Goal: Information Seeking & Learning: Check status

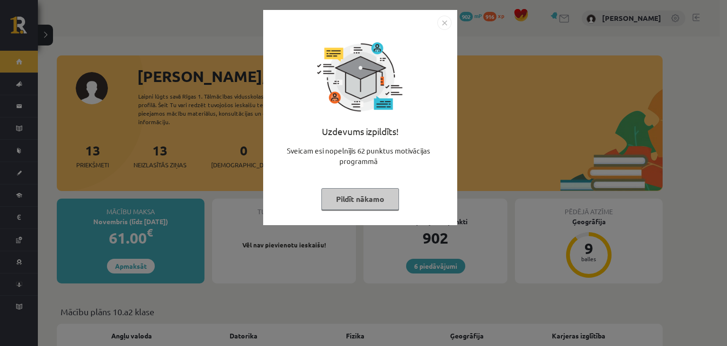
click at [441, 29] on img "Close" at bounding box center [445, 23] width 14 height 14
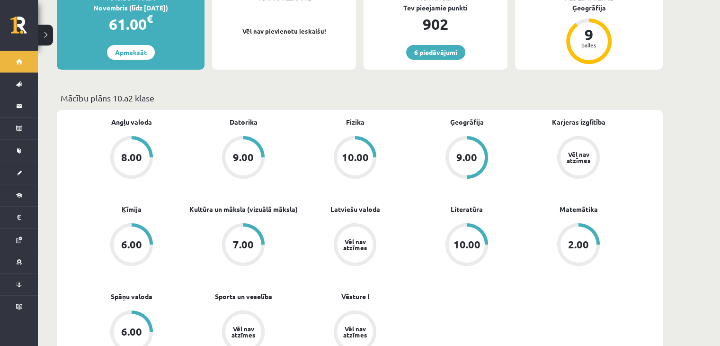
scroll to position [237, 0]
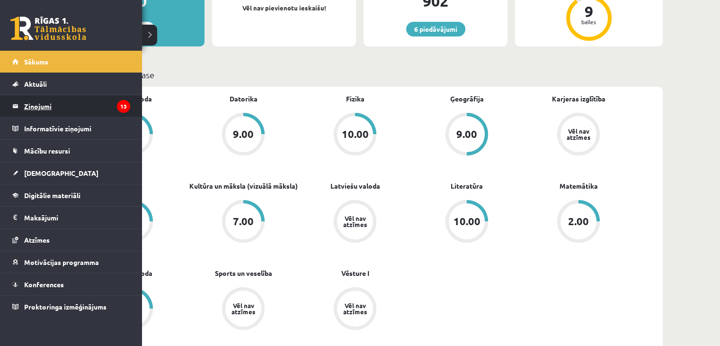
click at [29, 107] on legend "Ziņojumi 13" at bounding box center [77, 106] width 106 height 22
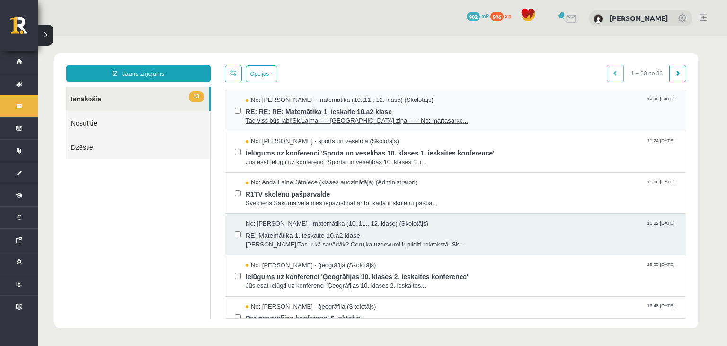
click at [327, 122] on span "Tad viss būs labi!Sk.Laima----- [GEOGRAPHIC_DATA] ziņa ----- No: martasarke..." at bounding box center [461, 120] width 431 height 9
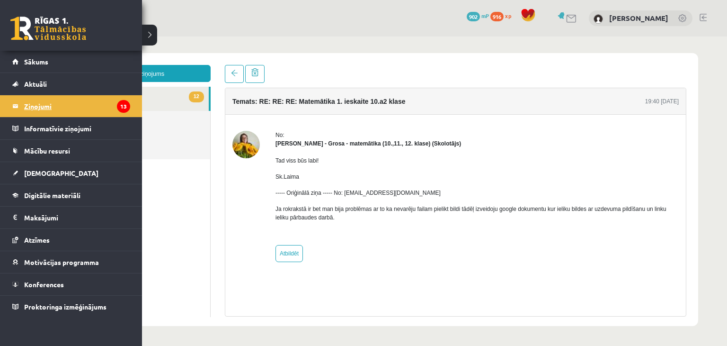
click at [18, 109] on link "Ziņojumi 13" at bounding box center [71, 106] width 118 height 22
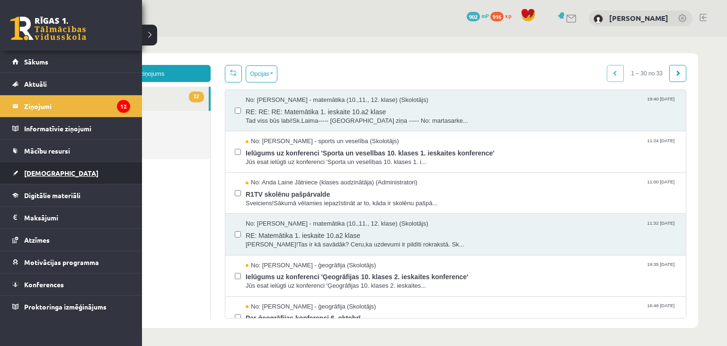
click at [40, 178] on link "[DEMOGRAPHIC_DATA]" at bounding box center [71, 173] width 118 height 22
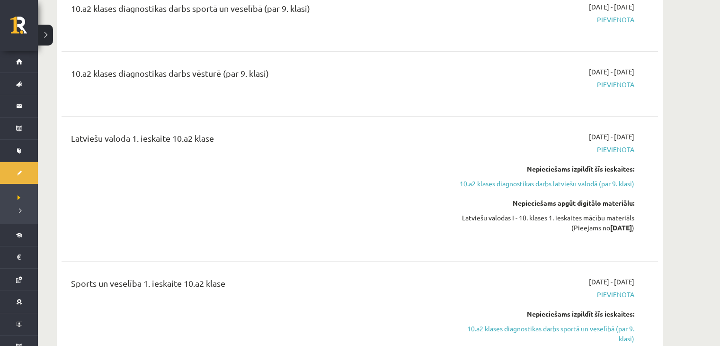
scroll to position [237, 0]
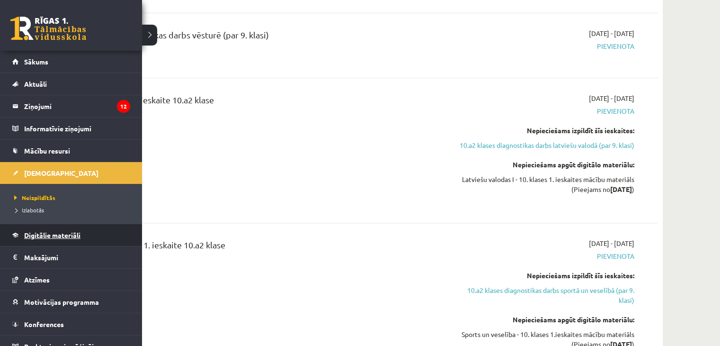
click at [58, 233] on span "Digitālie materiāli" at bounding box center [52, 235] width 56 height 9
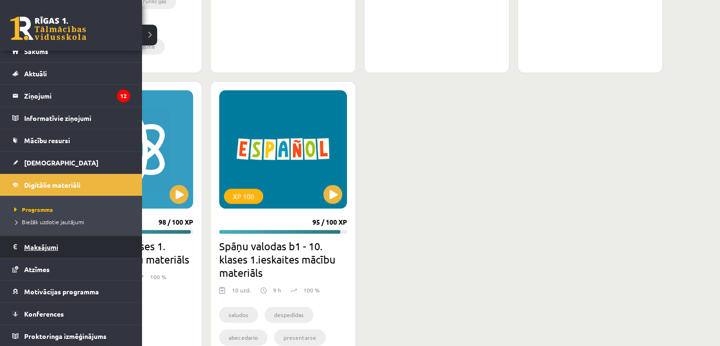
scroll to position [900, 0]
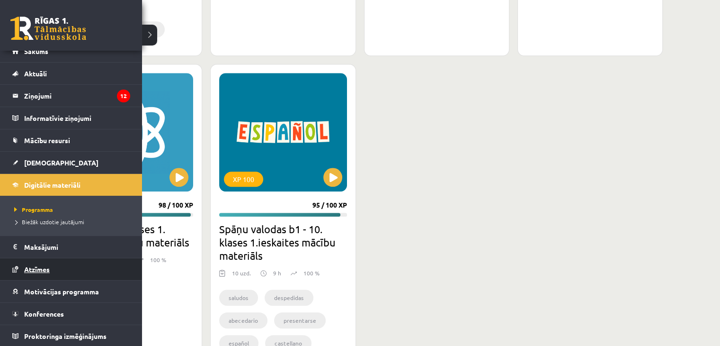
click at [46, 273] on link "Atzīmes" at bounding box center [71, 269] width 118 height 22
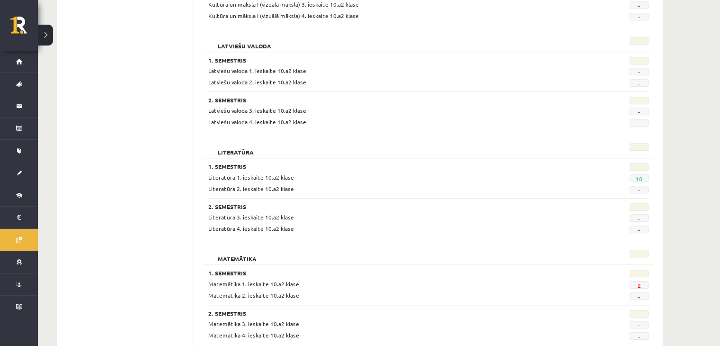
scroll to position [900, 0]
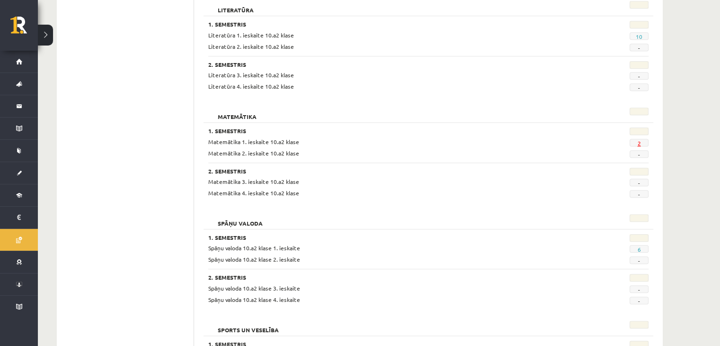
click at [639, 140] on link "2" at bounding box center [638, 143] width 3 height 8
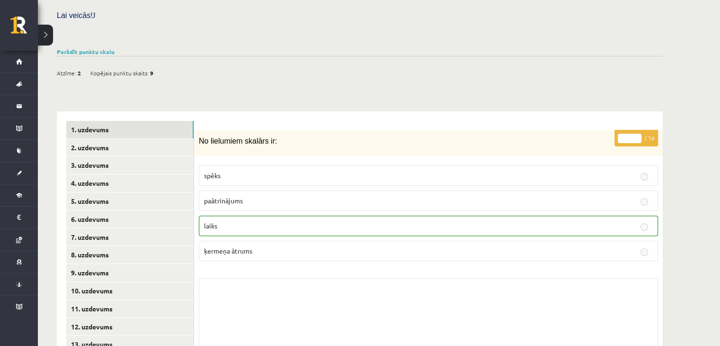
scroll to position [320, 0]
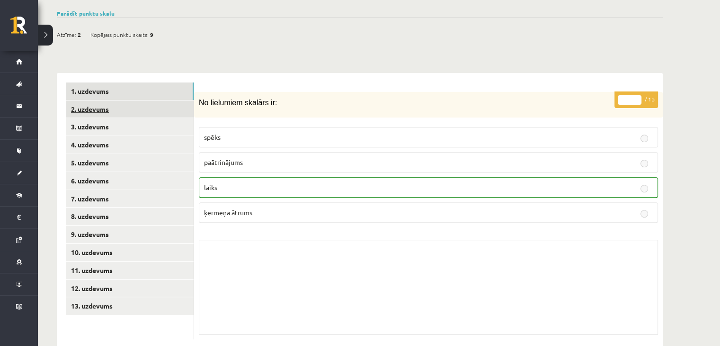
click at [85, 100] on link "2. uzdevums" at bounding box center [129, 109] width 127 height 18
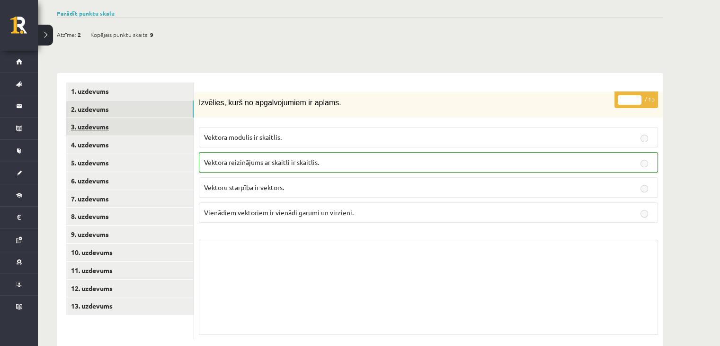
click at [89, 118] on link "3. uzdevums" at bounding box center [129, 127] width 127 height 18
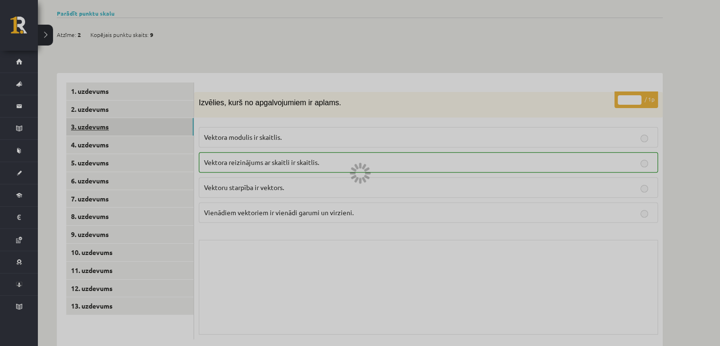
scroll to position [299, 0]
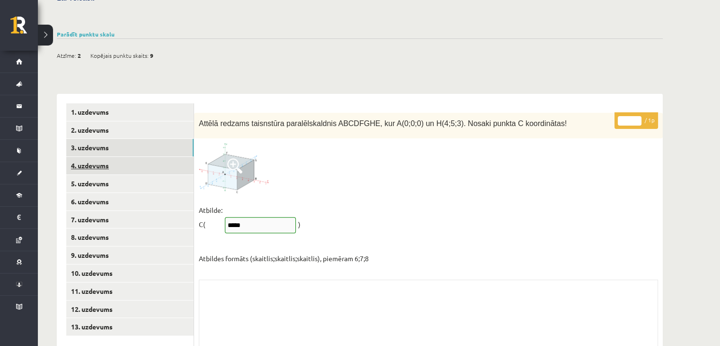
click at [97, 157] on link "4. uzdevums" at bounding box center [129, 166] width 127 height 18
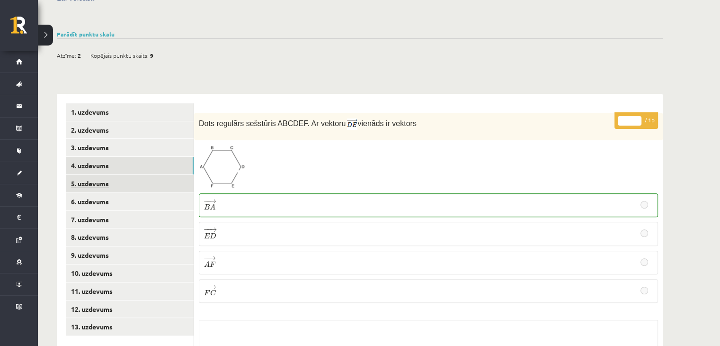
click at [91, 175] on link "5. uzdevums" at bounding box center [129, 184] width 127 height 18
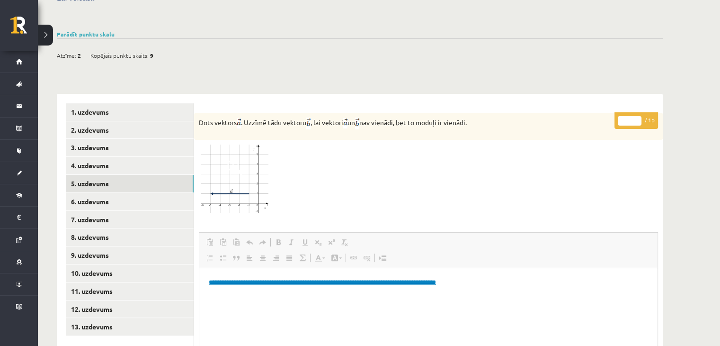
scroll to position [346, 0]
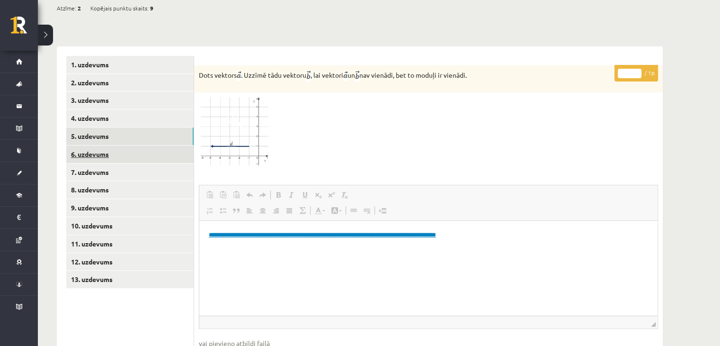
click at [91, 145] on link "6. uzdevums" at bounding box center [129, 154] width 127 height 18
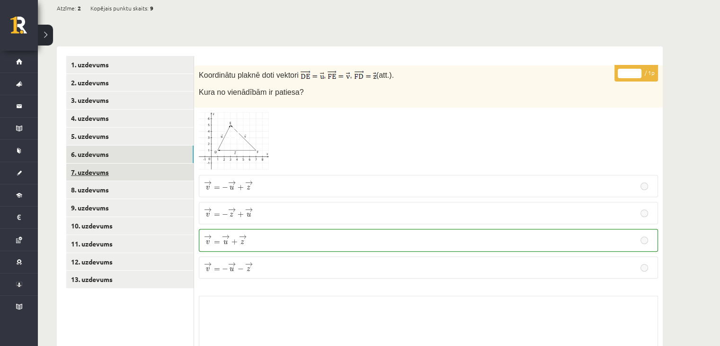
click at [92, 163] on link "7. uzdevums" at bounding box center [129, 172] width 127 height 18
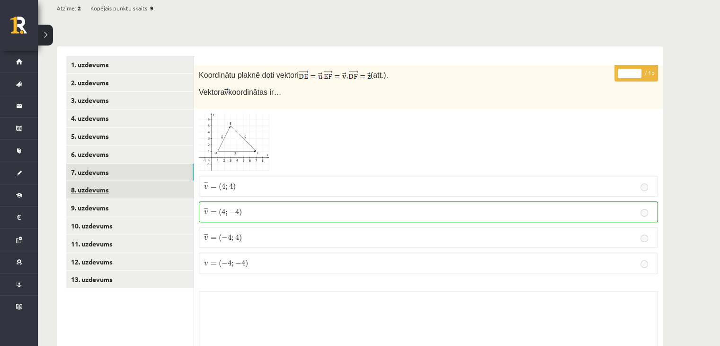
click at [94, 181] on link "8. uzdevums" at bounding box center [129, 190] width 127 height 18
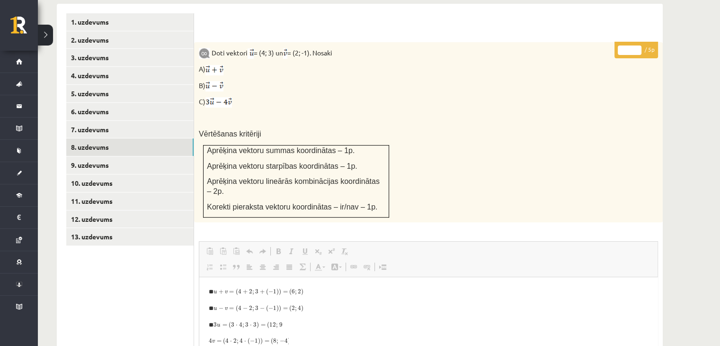
scroll to position [394, 0]
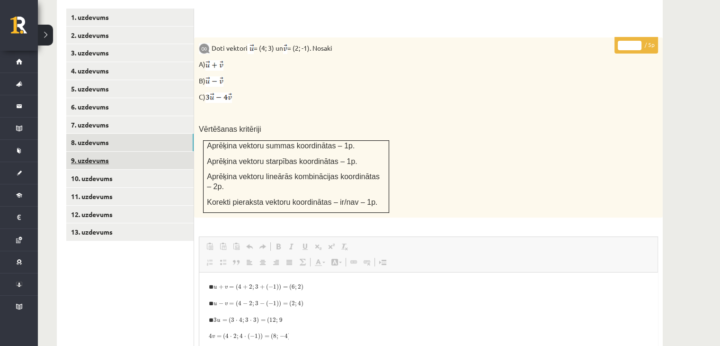
click at [80, 152] on link "9. uzdevums" at bounding box center [129, 161] width 127 height 18
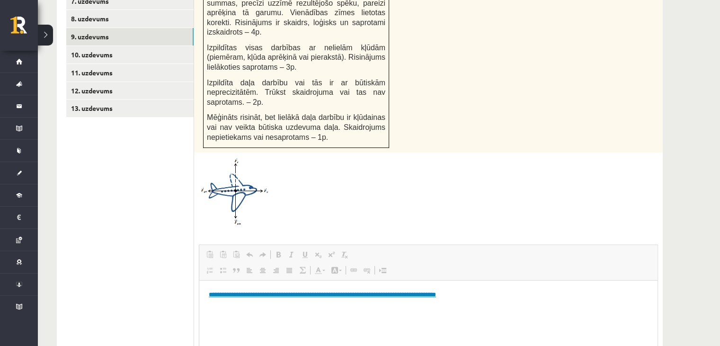
scroll to position [488, 0]
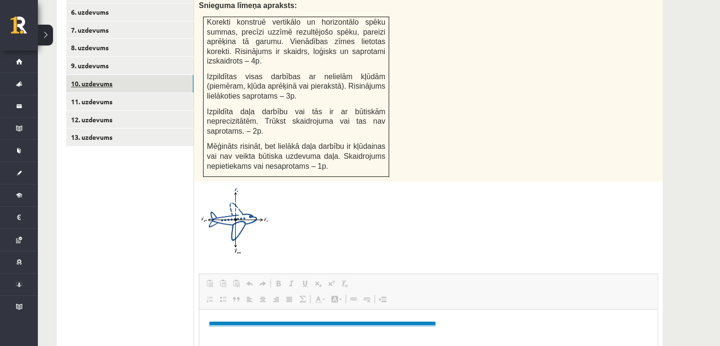
click at [97, 75] on link "10. uzdevums" at bounding box center [129, 84] width 127 height 18
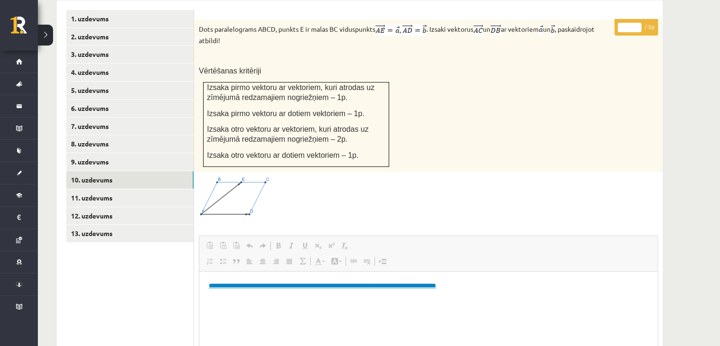
scroll to position [375, 0]
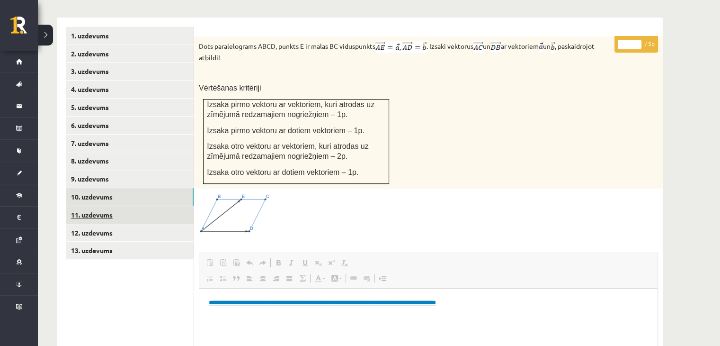
click at [100, 206] on link "11. uzdevums" at bounding box center [129, 215] width 127 height 18
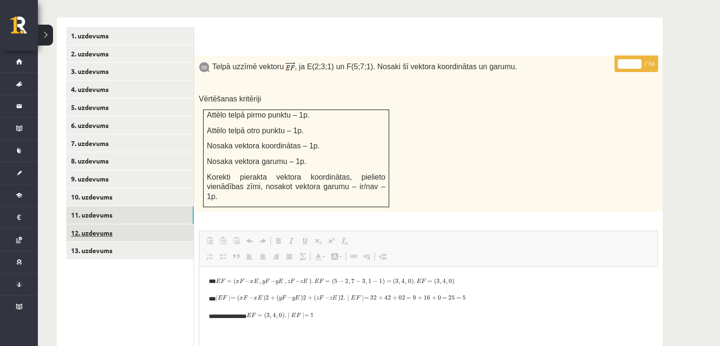
click at [99, 224] on link "12. uzdevums" at bounding box center [129, 233] width 127 height 18
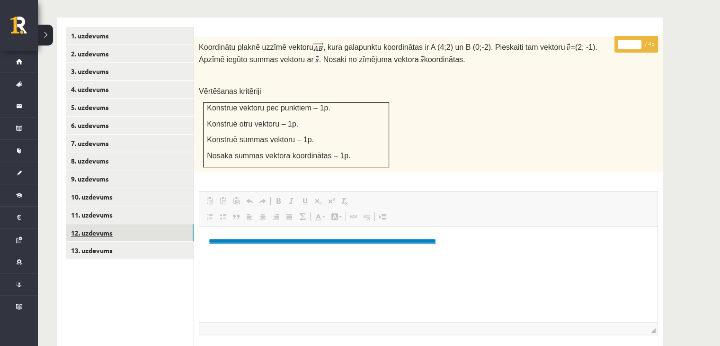
scroll to position [0, 0]
click at [106, 242] on link "13. uzdevums" at bounding box center [129, 251] width 127 height 18
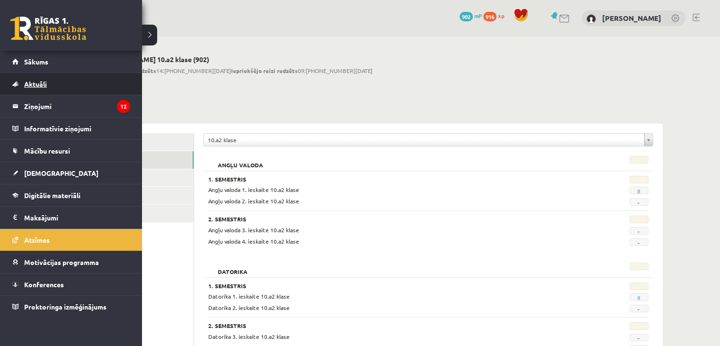
scroll to position [900, 0]
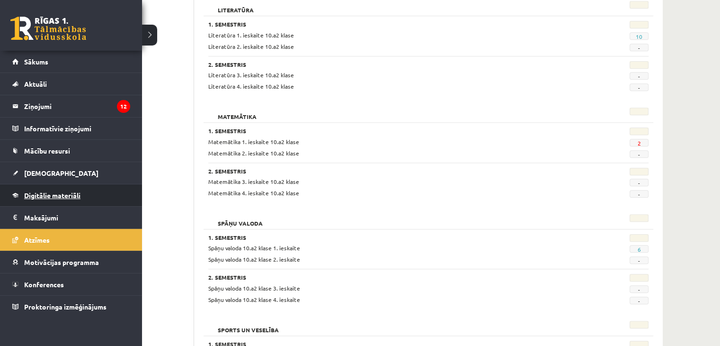
click at [50, 196] on span "Digitālie materiāli" at bounding box center [52, 195] width 56 height 9
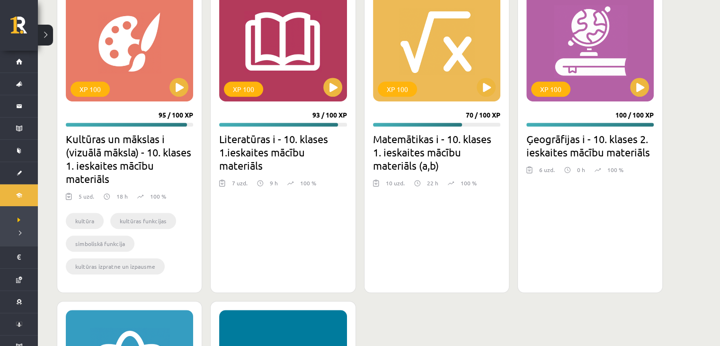
scroll to position [616, 0]
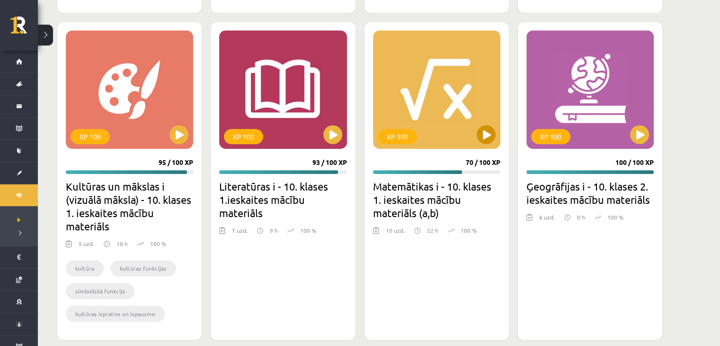
click at [401, 139] on div "XP 100" at bounding box center [397, 136] width 39 height 15
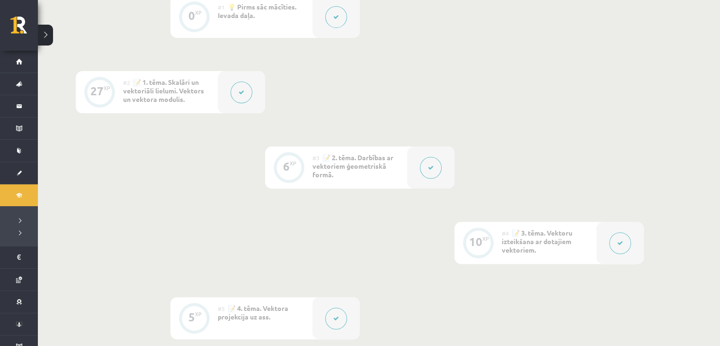
scroll to position [189, 0]
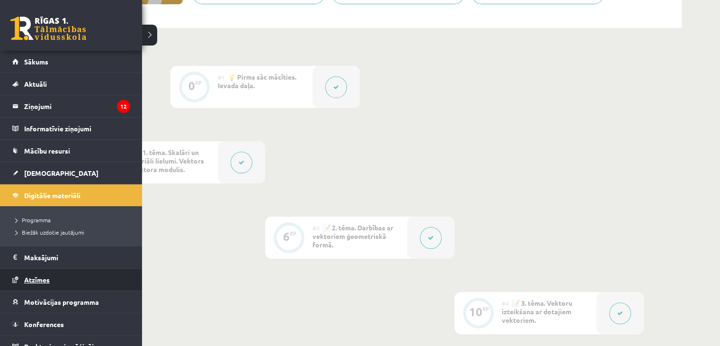
click at [42, 281] on span "Atzīmes" at bounding box center [37, 279] width 26 height 9
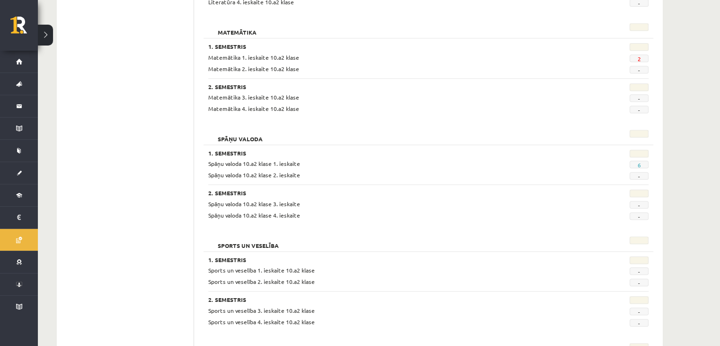
scroll to position [967, 0]
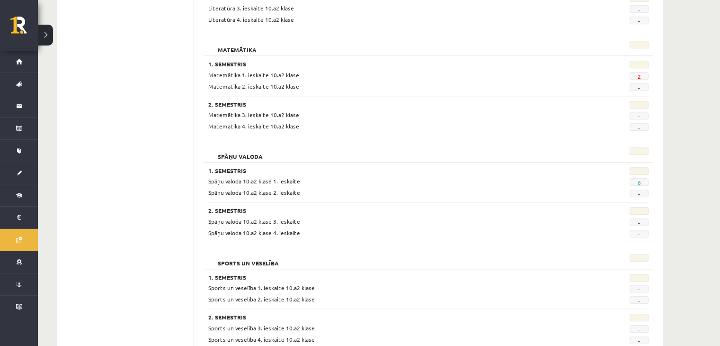
click at [635, 76] on span "2" at bounding box center [639, 76] width 19 height 8
click at [637, 76] on link "2" at bounding box center [638, 76] width 3 height 8
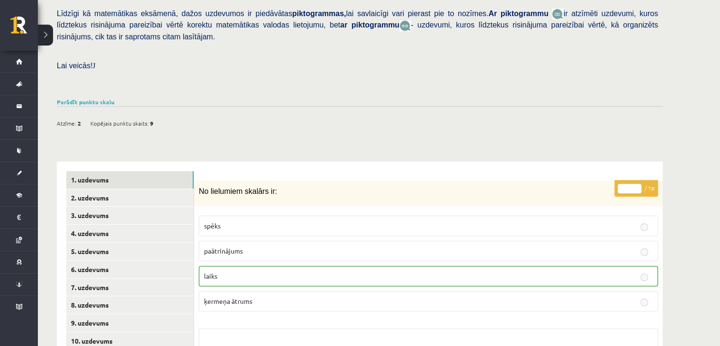
scroll to position [237, 0]
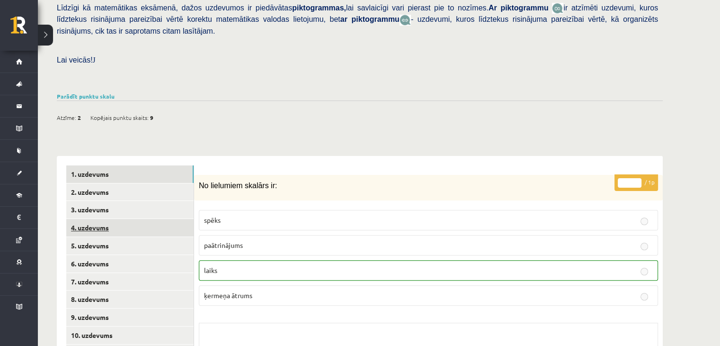
click at [103, 219] on link "4. uzdevums" at bounding box center [129, 228] width 127 height 18
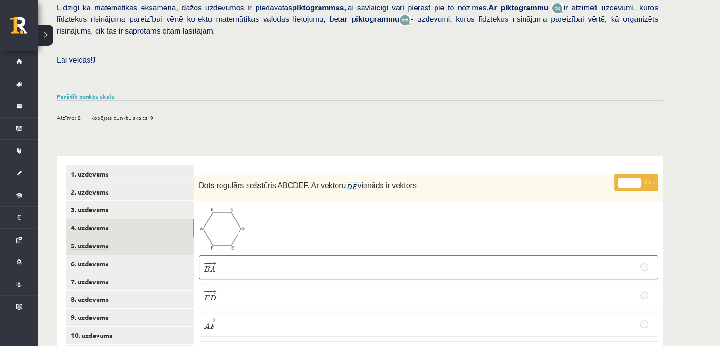
click at [102, 237] on link "5. uzdevums" at bounding box center [129, 246] width 127 height 18
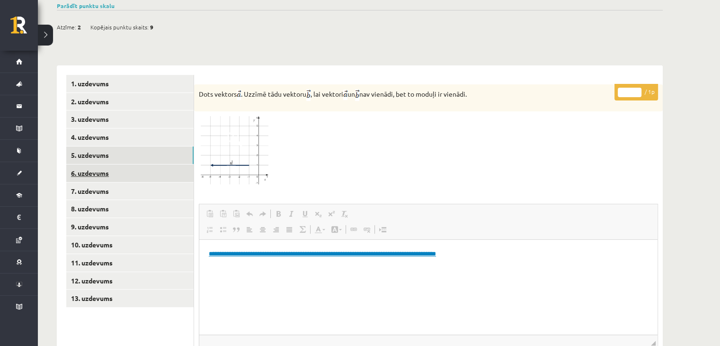
scroll to position [331, 0]
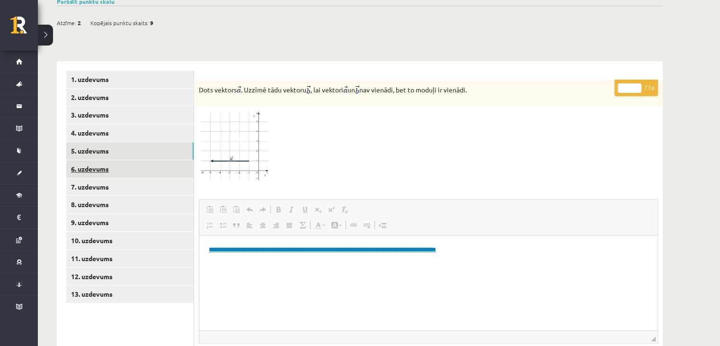
click at [94, 160] on link "6. uzdevums" at bounding box center [129, 169] width 127 height 18
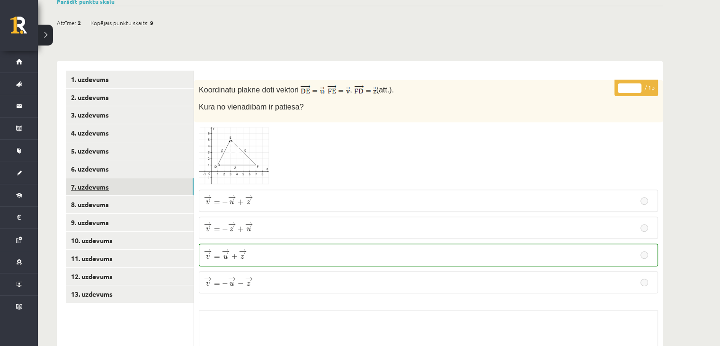
click at [95, 178] on link "7. uzdevums" at bounding box center [129, 187] width 127 height 18
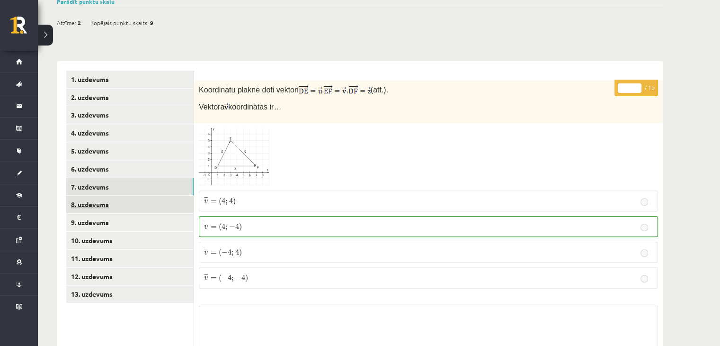
click at [92, 196] on link "8. uzdevums" at bounding box center [129, 205] width 127 height 18
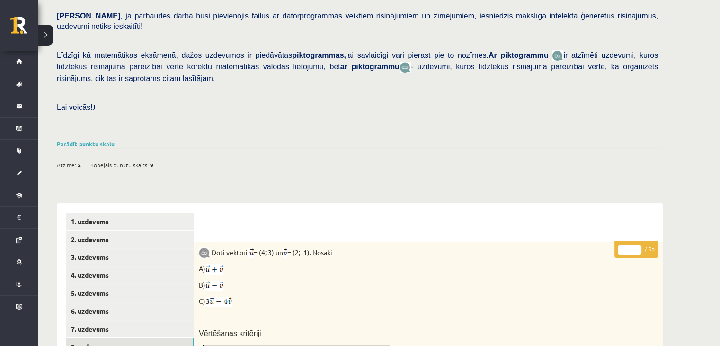
scroll to position [284, 0]
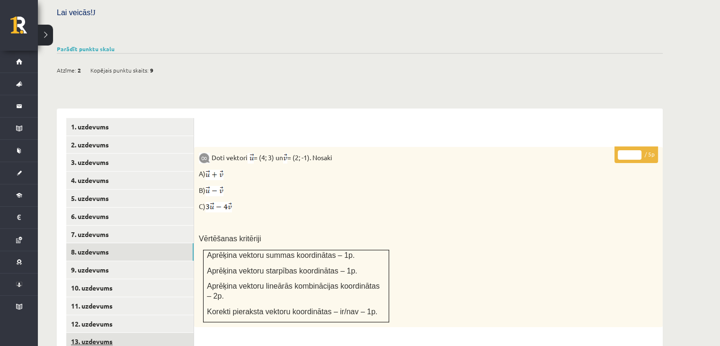
click at [108, 332] on link "13. uzdevums" at bounding box center [129, 341] width 127 height 18
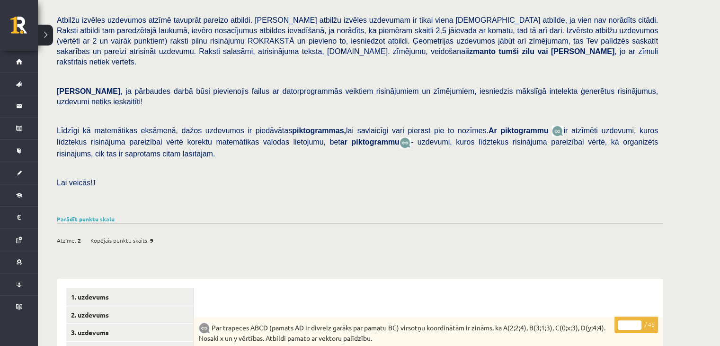
scroll to position [95, 0]
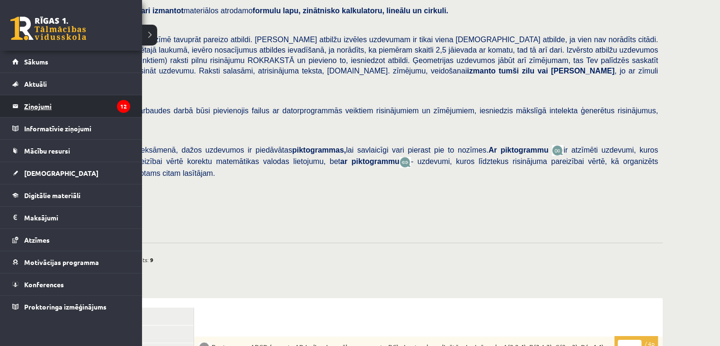
click at [34, 106] on legend "Ziņojumi 12" at bounding box center [77, 106] width 106 height 22
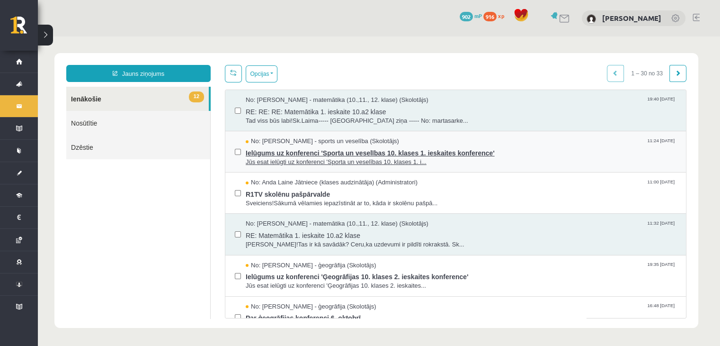
click at [400, 156] on span "Ielūgums uz konferenci 'Sporta un veselības 10. klases 1. ieskaites konference'" at bounding box center [461, 152] width 431 height 12
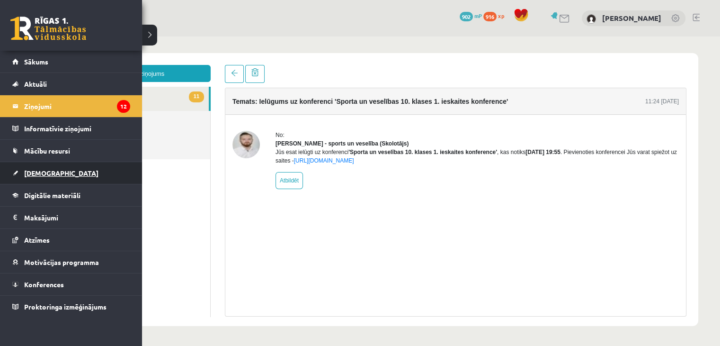
click at [52, 172] on span "[DEMOGRAPHIC_DATA]" at bounding box center [61, 173] width 74 height 9
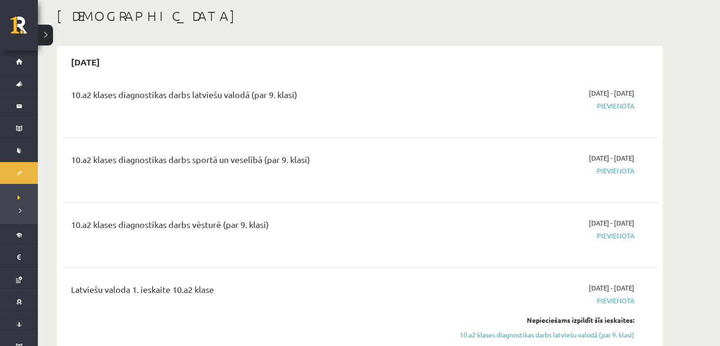
click at [616, 169] on span "Pievienota" at bounding box center [545, 171] width 179 height 10
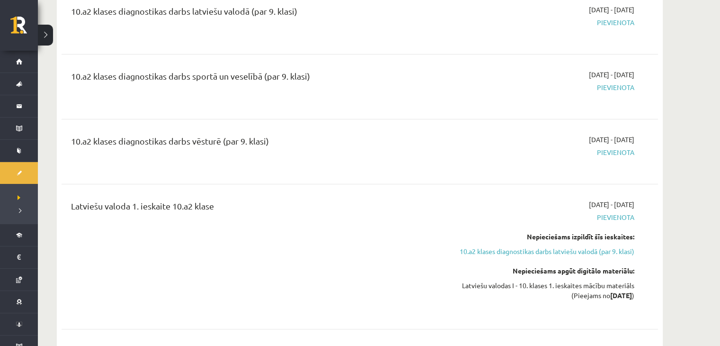
scroll to position [189, 0]
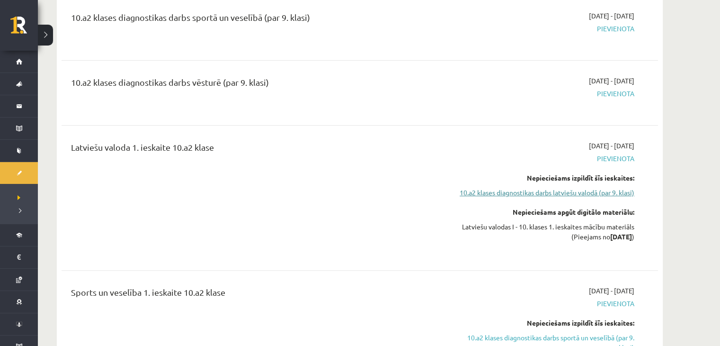
click at [596, 194] on link "10.a2 klases diagnostikas darbs latviešu valodā (par 9. klasi)" at bounding box center [545, 193] width 179 height 10
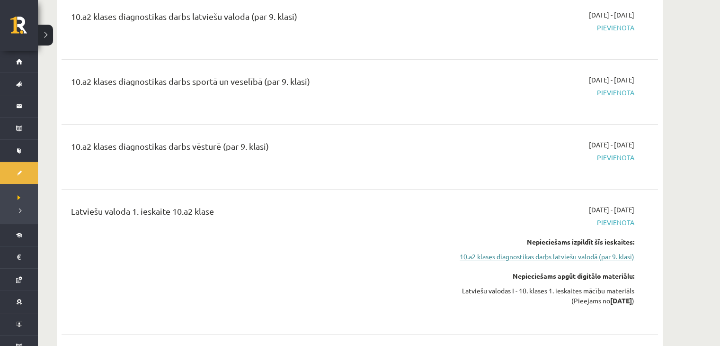
click at [505, 256] on link "10.a2 klases diagnostikas darbs latviešu valodā (par 9. klasi)" at bounding box center [545, 256] width 179 height 10
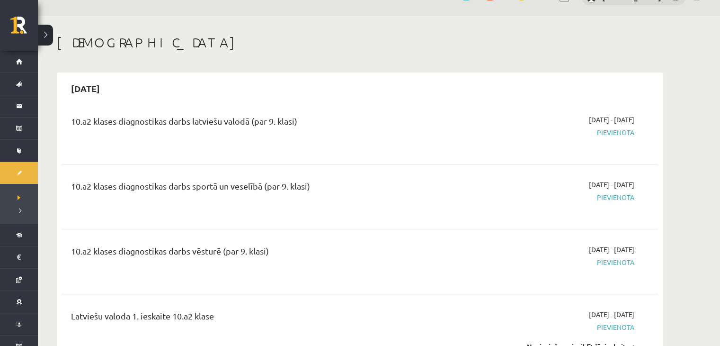
scroll to position [0, 0]
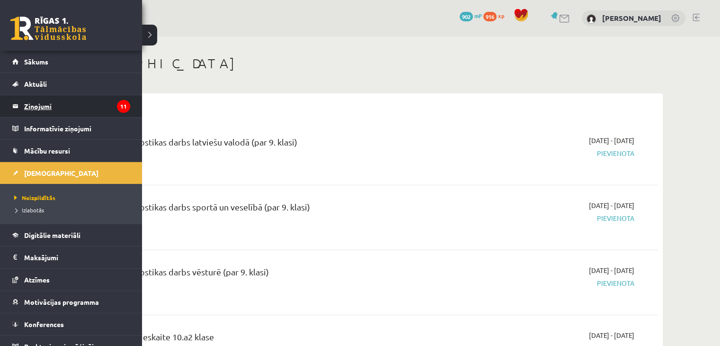
click at [32, 110] on legend "Ziņojumi 11" at bounding box center [77, 106] width 106 height 22
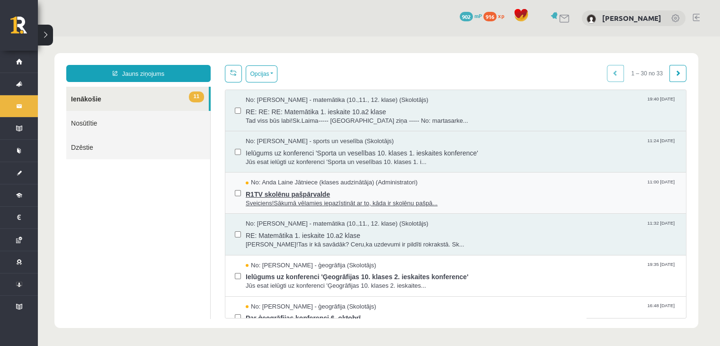
click at [288, 184] on span "No: Anda Laine Jātniece (klases audzinātāja) (Administratori)" at bounding box center [332, 182] width 172 height 9
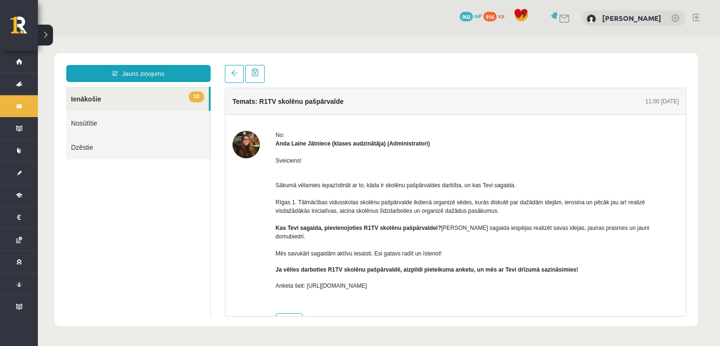
click at [136, 101] on link "10 Ienākošie" at bounding box center [137, 99] width 143 height 24
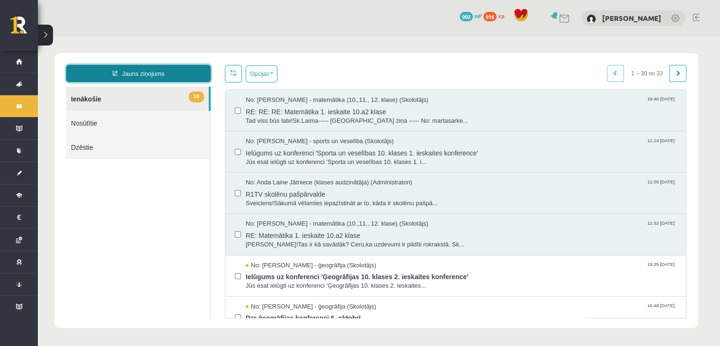
click at [107, 78] on link "Jauns ziņojums" at bounding box center [138, 73] width 144 height 17
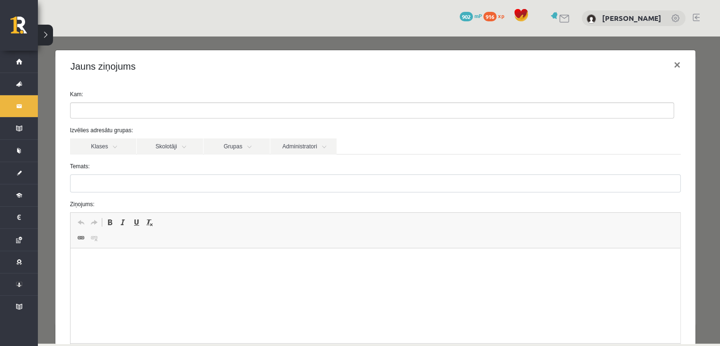
click at [161, 122] on form "Kam: Izvēlies adresātu grupas: Klases Skolotāji Grupas Administratori 10.a2 kla…" at bounding box center [376, 238] width 626 height 297
click at [157, 111] on ul at bounding box center [372, 110] width 603 height 15
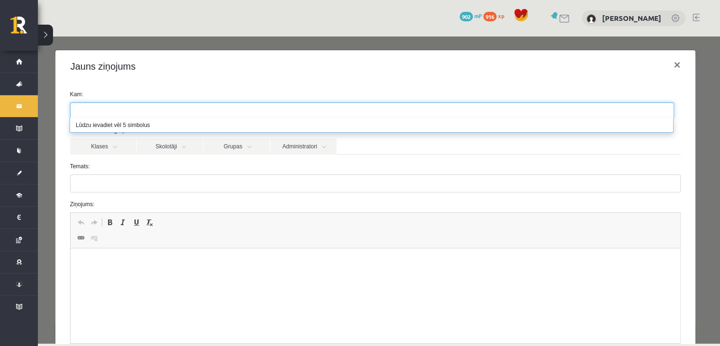
type input "*"
click at [415, 161] on form "Kam: Izvēlies adresātu grupas: Klases Skolotāji Grupas Administratori 10.a2 kla…" at bounding box center [376, 238] width 626 height 297
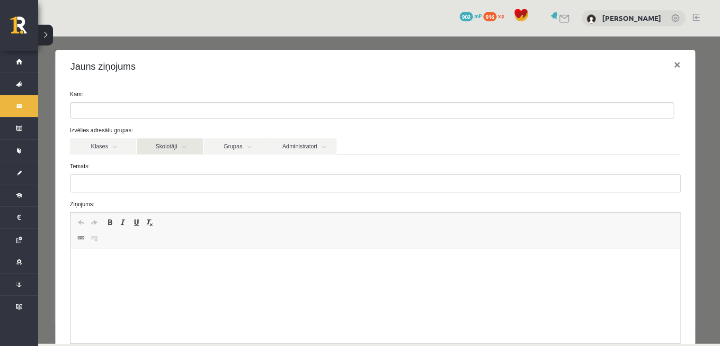
click at [181, 146] on link "Skolotāji" at bounding box center [170, 146] width 66 height 16
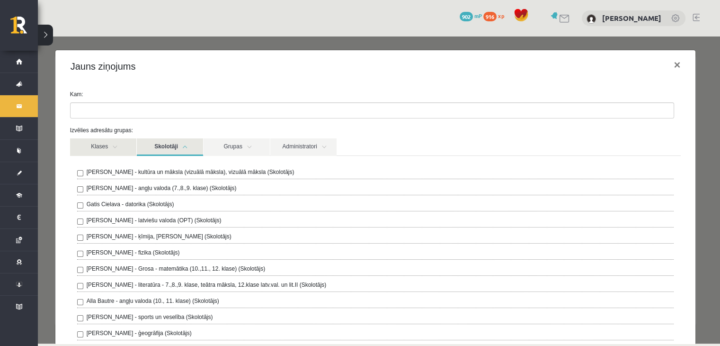
click at [110, 148] on link "Klases" at bounding box center [103, 147] width 66 height 18
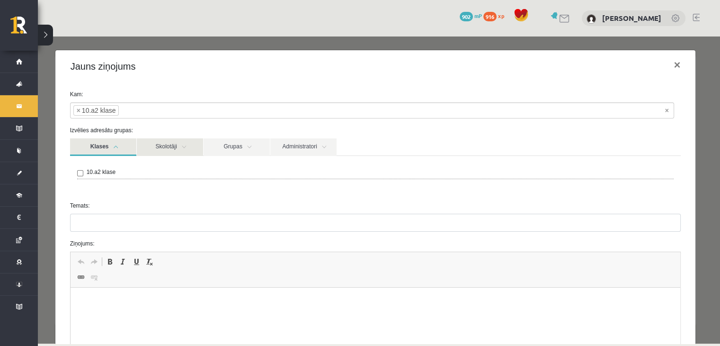
click at [178, 147] on link "Skolotāji" at bounding box center [170, 147] width 66 height 18
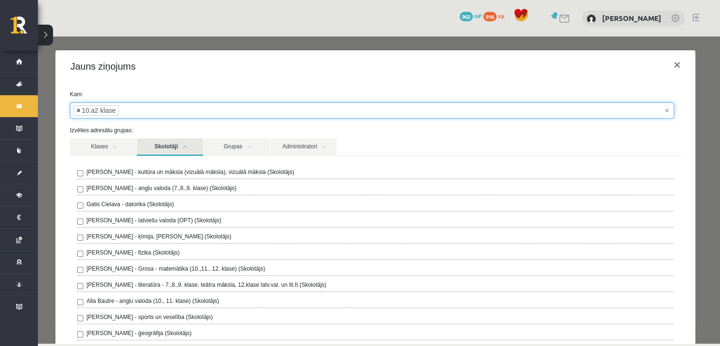
click at [77, 112] on span "×" at bounding box center [79, 110] width 4 height 9
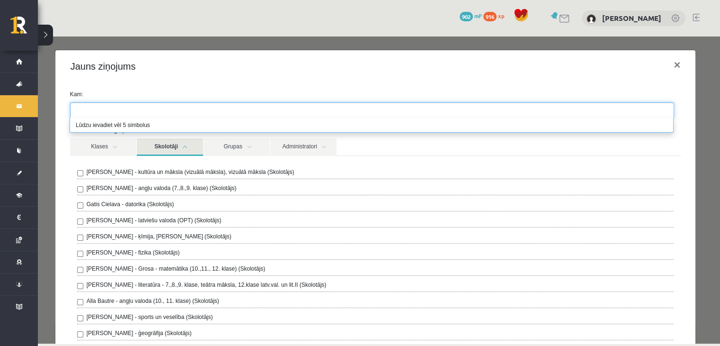
click at [195, 142] on link "Skolotāji" at bounding box center [170, 147] width 66 height 18
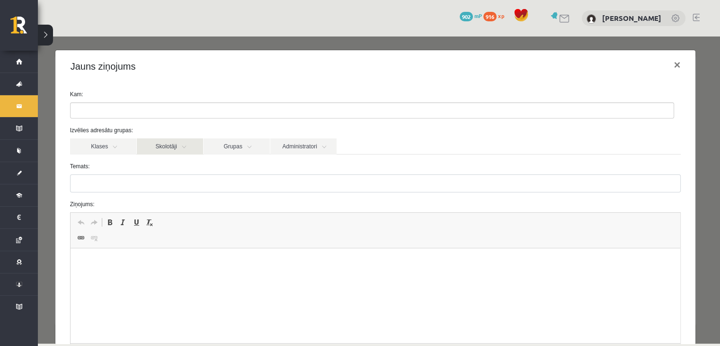
click at [195, 142] on link "Skolotāji" at bounding box center [170, 146] width 66 height 16
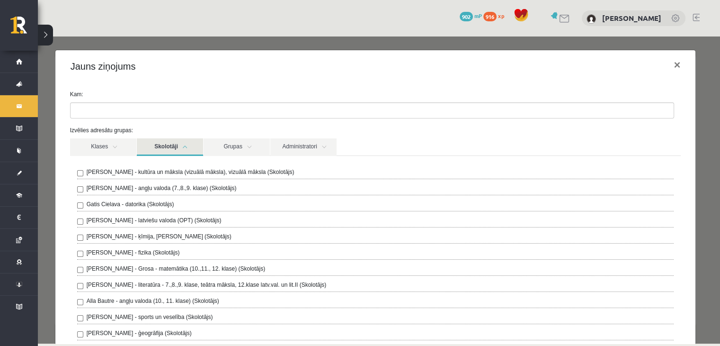
click at [200, 268] on label "[PERSON_NAME] - Grosa - matemātika (10.,11., 12. klase) (Skolotājs)" at bounding box center [176, 268] width 179 height 9
drag, startPoint x: 166, startPoint y: 137, endPoint x: 167, endPoint y: 142, distance: 4.8
click at [167, 139] on div "Izvēlies adresātu grupas: Klases Skolotāji Grupas Administratori 10.a2 klase Il…" at bounding box center [376, 280] width 626 height 309
click at [167, 142] on link "Skolotāji" at bounding box center [170, 147] width 66 height 18
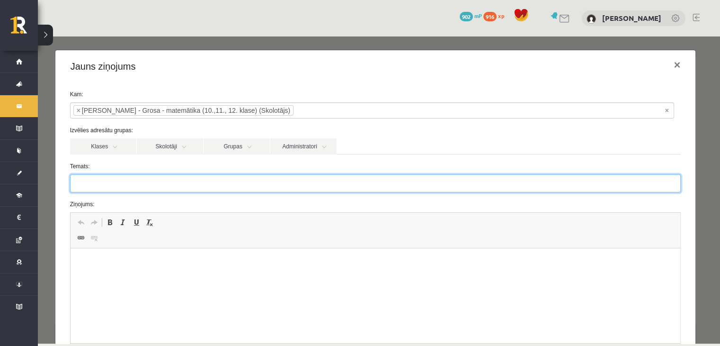
click at [109, 186] on input "Temats:" at bounding box center [375, 183] width 611 height 18
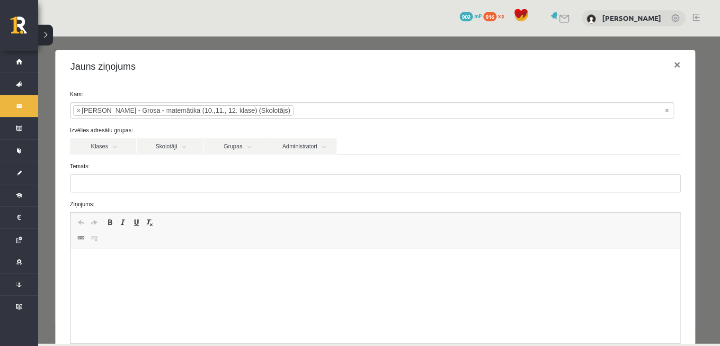
click at [76, 267] on html at bounding box center [375, 262] width 610 height 29
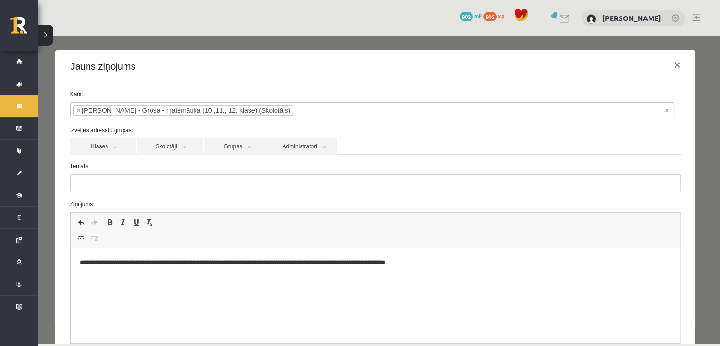
click at [268, 265] on p "**********" at bounding box center [372, 263] width 585 height 10
click at [441, 262] on p "**********" at bounding box center [372, 263] width 585 height 10
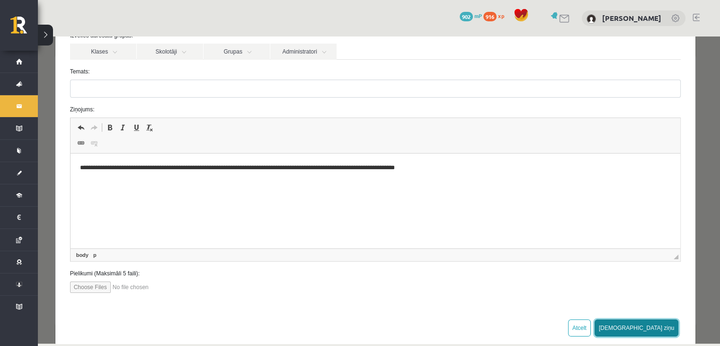
click at [664, 331] on button "[DEMOGRAPHIC_DATA] ziņu" at bounding box center [637, 327] width 84 height 17
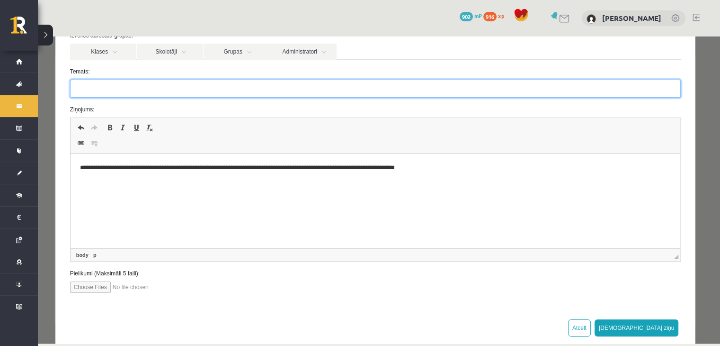
click at [183, 86] on input "Temats:" at bounding box center [375, 89] width 611 height 18
type input "*********"
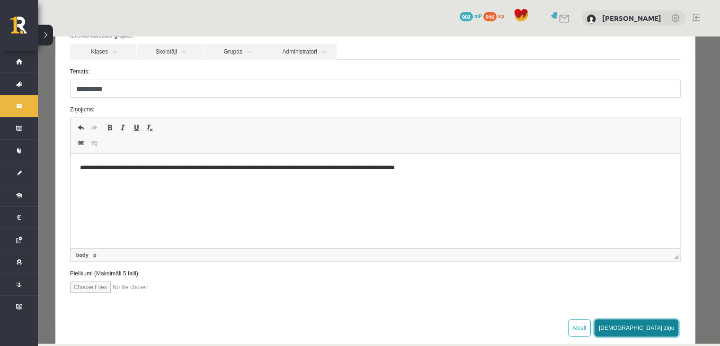
click at [665, 327] on button "[DEMOGRAPHIC_DATA] ziņu" at bounding box center [637, 327] width 84 height 17
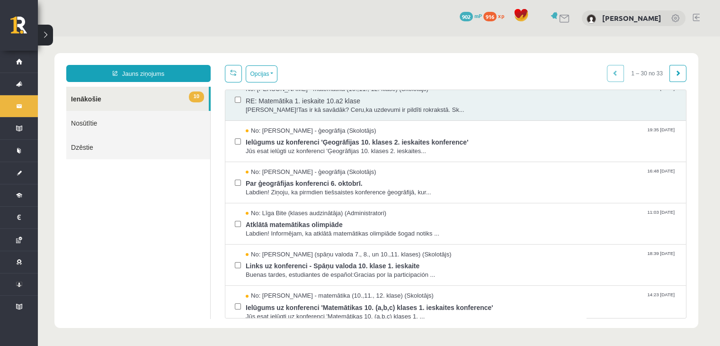
scroll to position [189, 0]
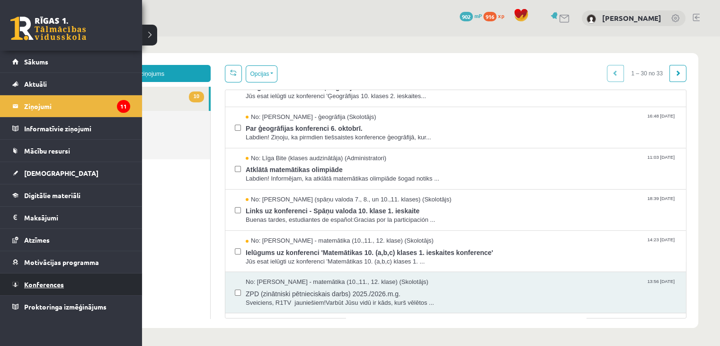
click at [42, 280] on span "Konferences" at bounding box center [44, 284] width 40 height 9
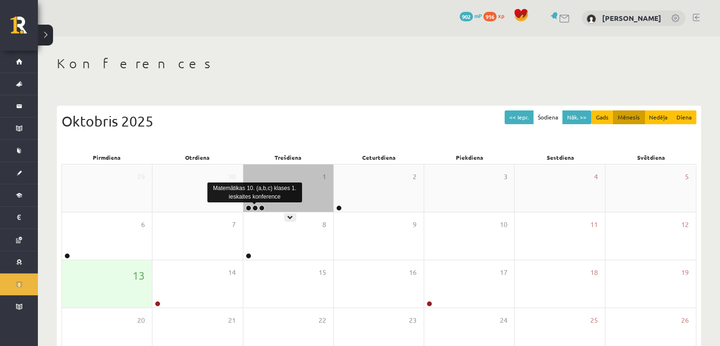
click at [255, 206] on link at bounding box center [255, 208] width 6 height 6
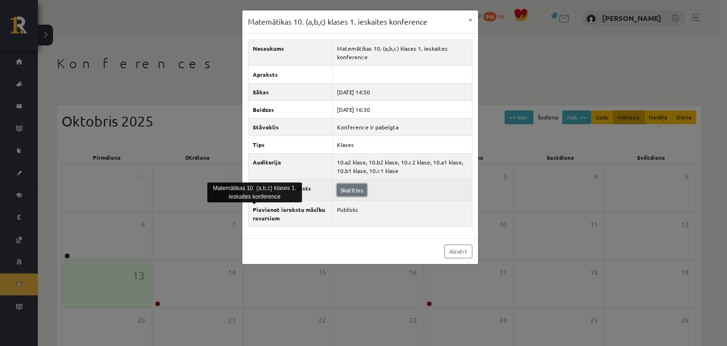
click at [349, 188] on link "Skatīties" at bounding box center [352, 190] width 30 height 12
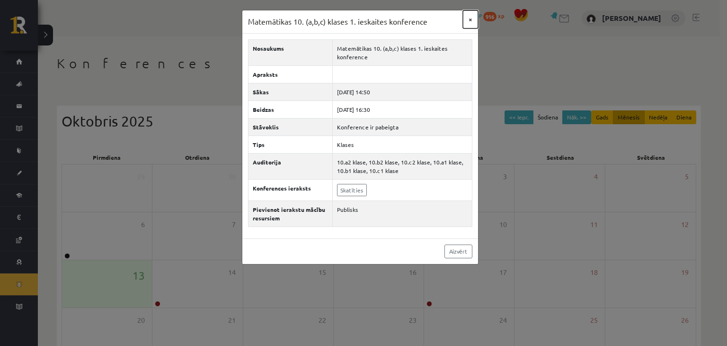
click at [470, 19] on button "×" at bounding box center [470, 19] width 15 height 18
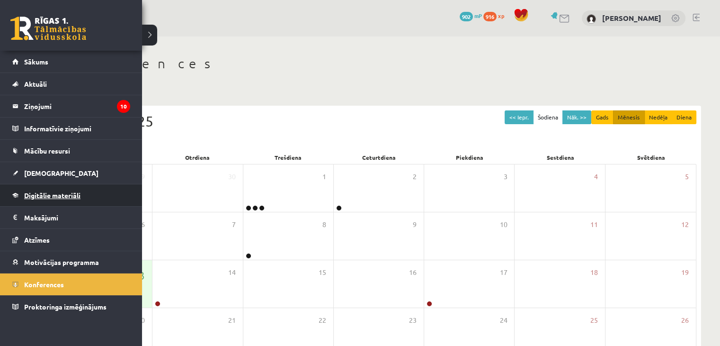
click at [44, 189] on link "Digitālie materiāli" at bounding box center [71, 195] width 118 height 22
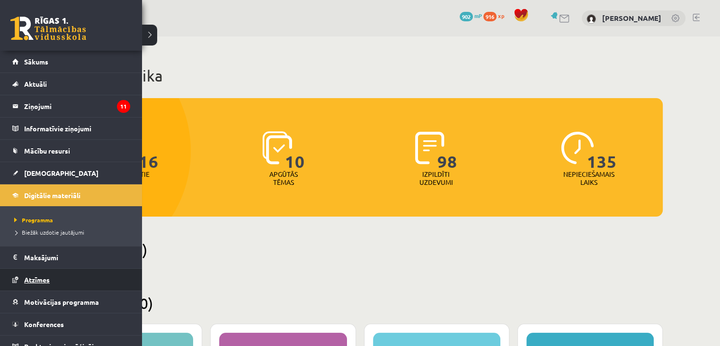
click at [41, 281] on span "Atzīmes" at bounding box center [37, 279] width 26 height 9
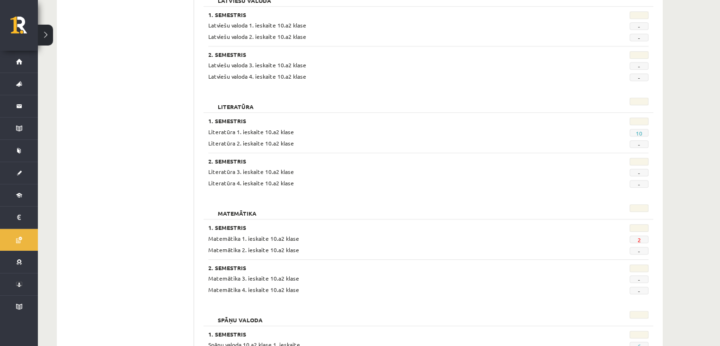
scroll to position [852, 0]
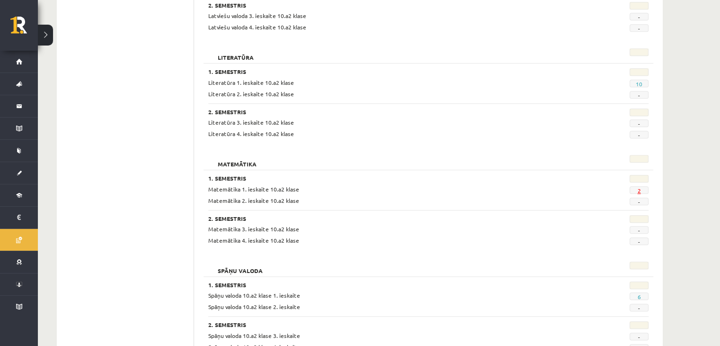
click at [638, 190] on link "2" at bounding box center [638, 191] width 3 height 8
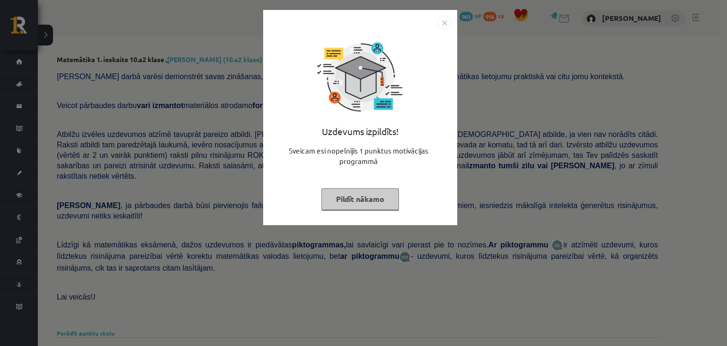
click at [446, 19] on img "Close" at bounding box center [445, 23] width 14 height 14
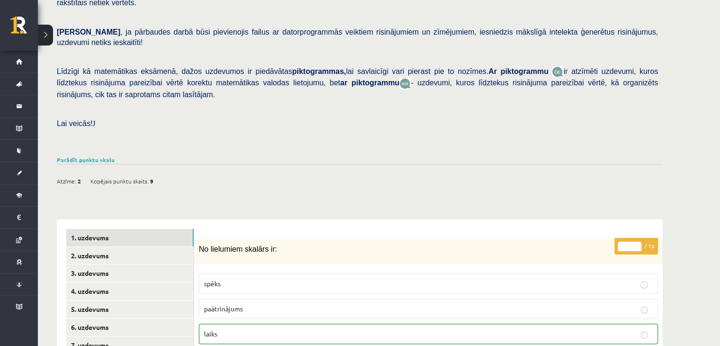
scroll to position [237, 0]
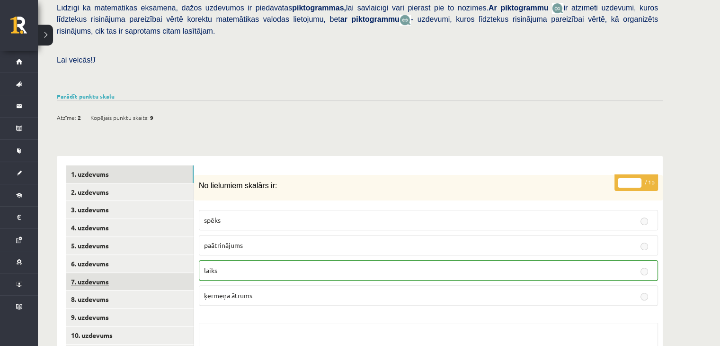
click at [110, 273] on link "7. uzdevums" at bounding box center [129, 282] width 127 height 18
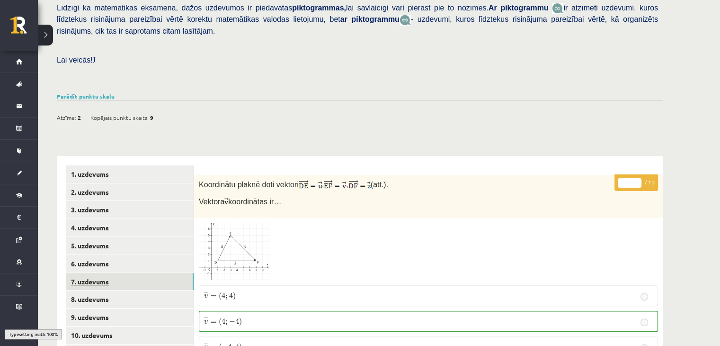
scroll to position [284, 0]
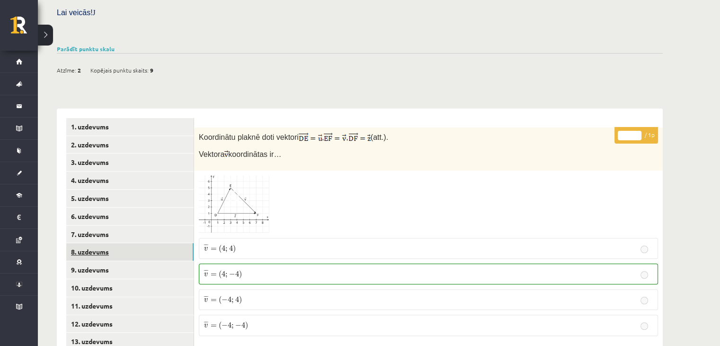
click at [87, 243] on link "8. uzdevums" at bounding box center [129, 252] width 127 height 18
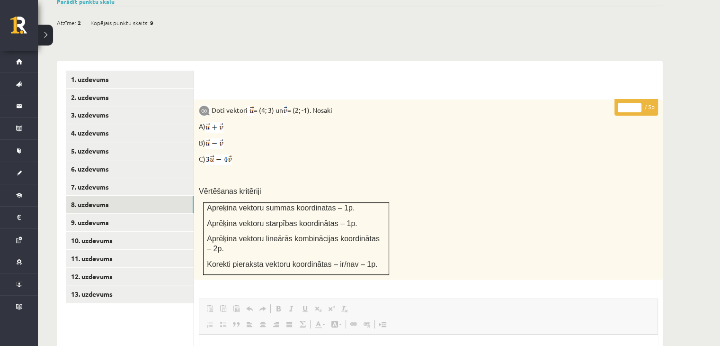
scroll to position [379, 0]
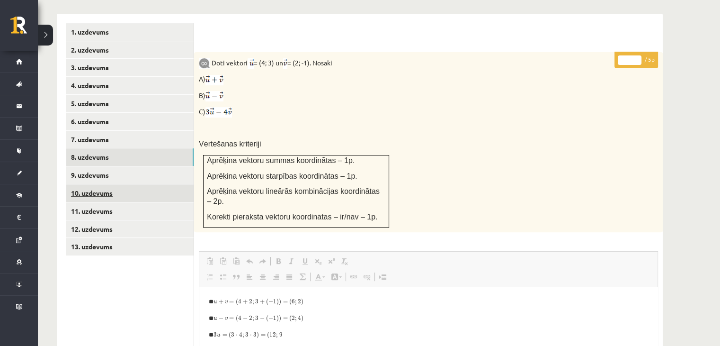
click at [88, 184] on link "10. uzdevums" at bounding box center [129, 193] width 127 height 18
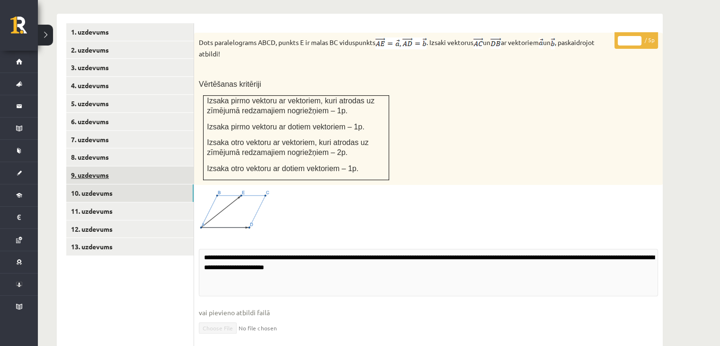
click at [89, 166] on link "9. uzdevums" at bounding box center [129, 175] width 127 height 18
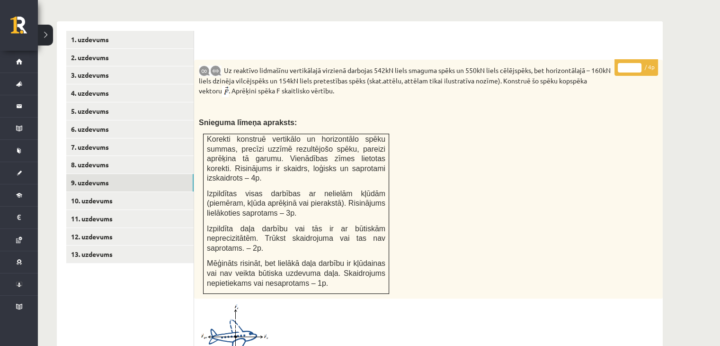
scroll to position [426, 0]
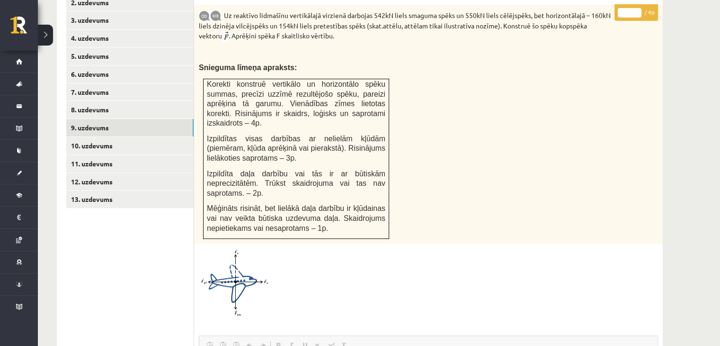
click at [229, 263] on span at bounding box center [234, 270] width 15 height 15
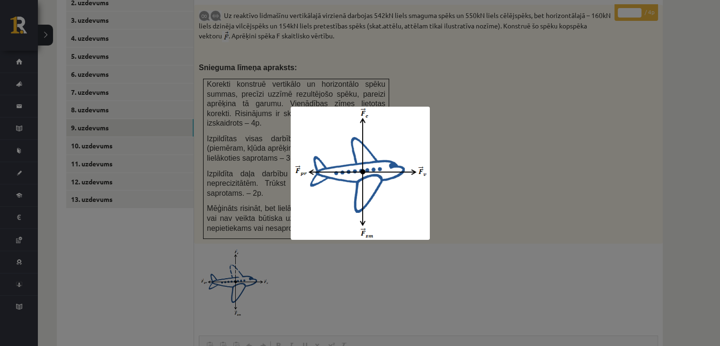
click at [250, 176] on div at bounding box center [360, 173] width 720 height 346
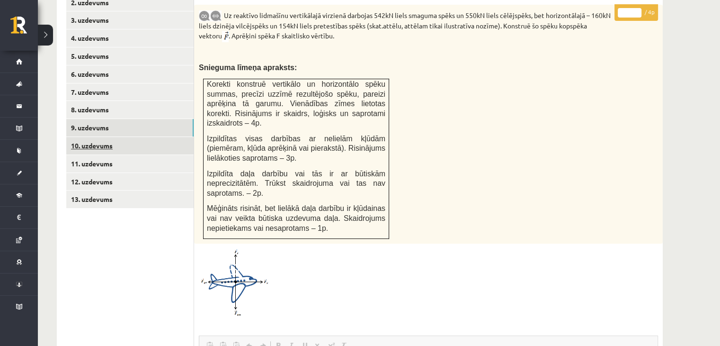
click at [98, 137] on link "10. uzdevums" at bounding box center [129, 146] width 127 height 18
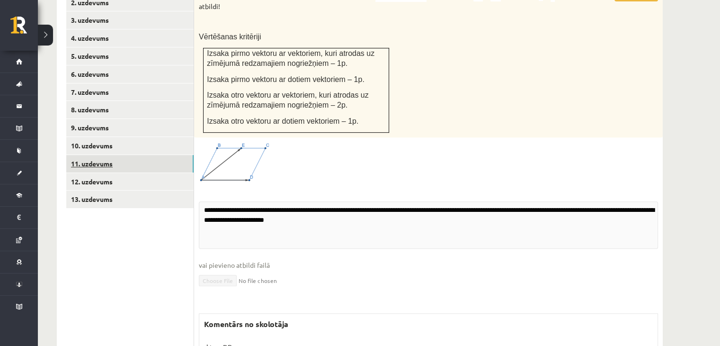
click at [102, 155] on link "11. uzdevums" at bounding box center [129, 164] width 127 height 18
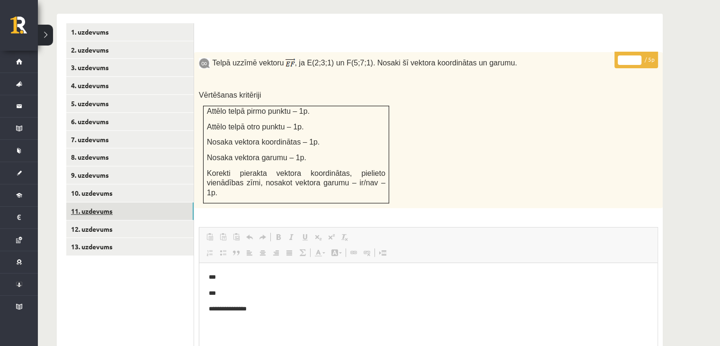
scroll to position [0, 0]
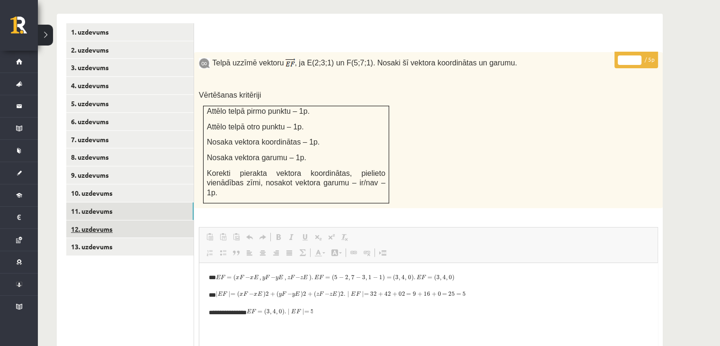
click at [98, 220] on link "12. uzdevums" at bounding box center [129, 229] width 127 height 18
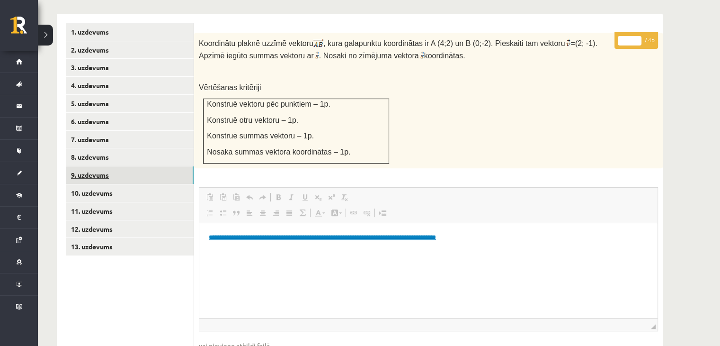
click at [94, 166] on link "9. uzdevums" at bounding box center [129, 175] width 127 height 18
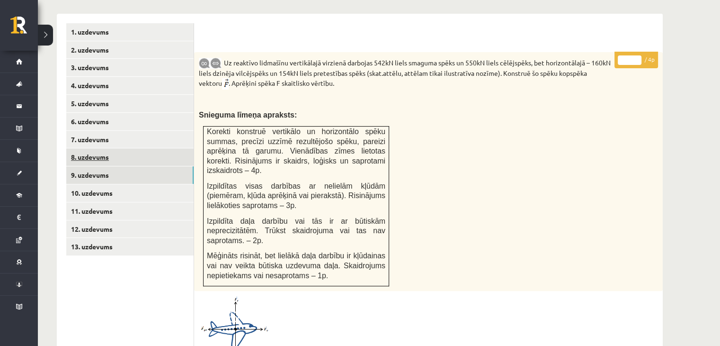
click at [90, 148] on link "8. uzdevums" at bounding box center [129, 157] width 127 height 18
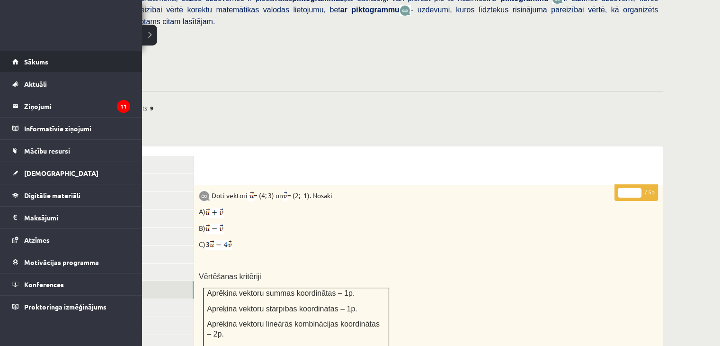
scroll to position [237, 0]
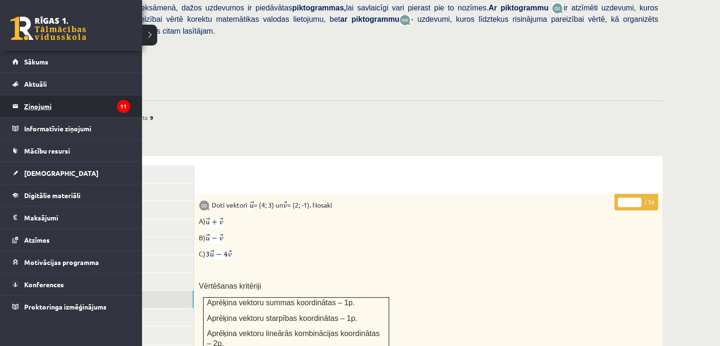
click at [45, 105] on legend "Ziņojumi 11" at bounding box center [77, 106] width 106 height 22
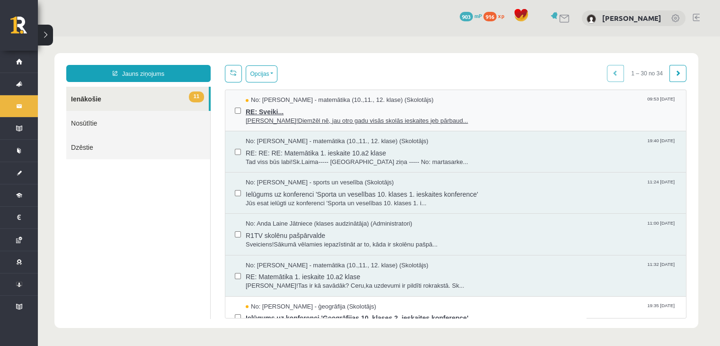
click at [261, 124] on span "[PERSON_NAME]!Diemžēl nē, jau otro gadu visās skolās ieskaites jeb pārbaud..." at bounding box center [461, 120] width 431 height 9
